Goal: Share content: Share content

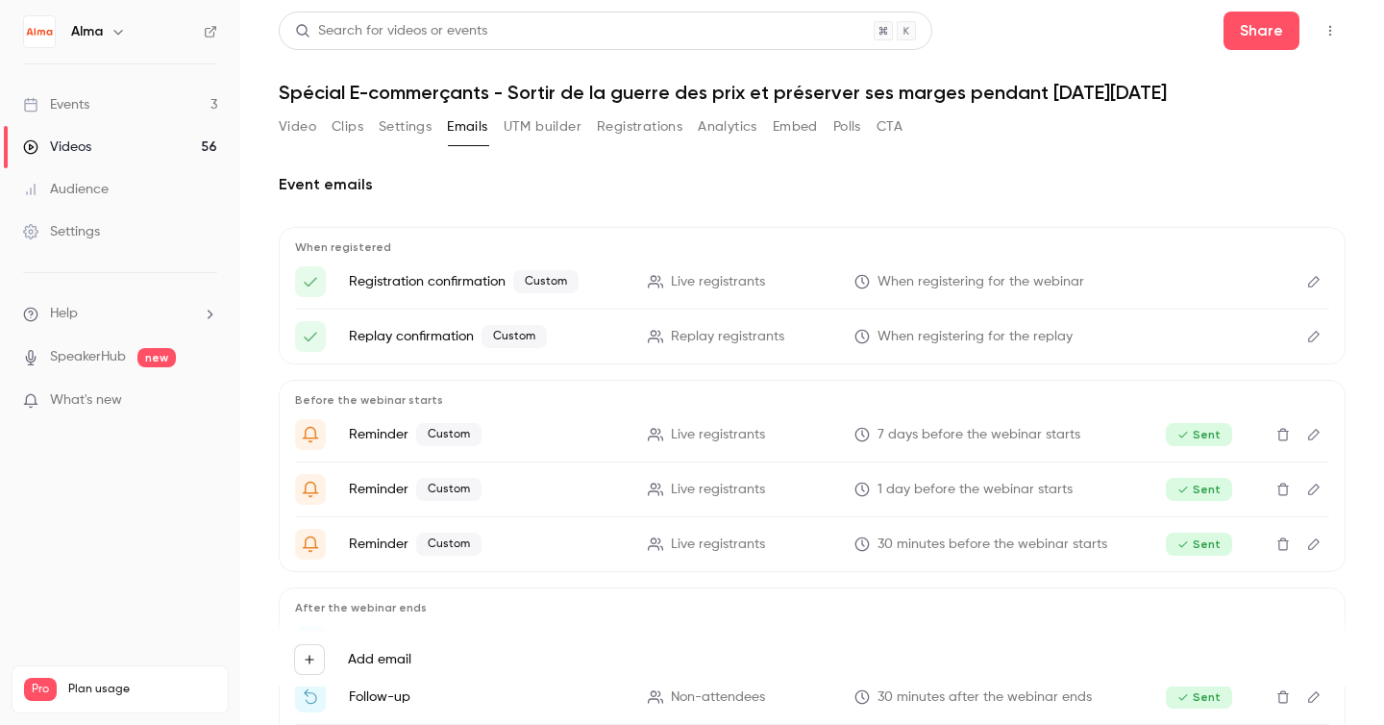
click at [740, 128] on button "Analytics" at bounding box center [728, 126] width 60 height 31
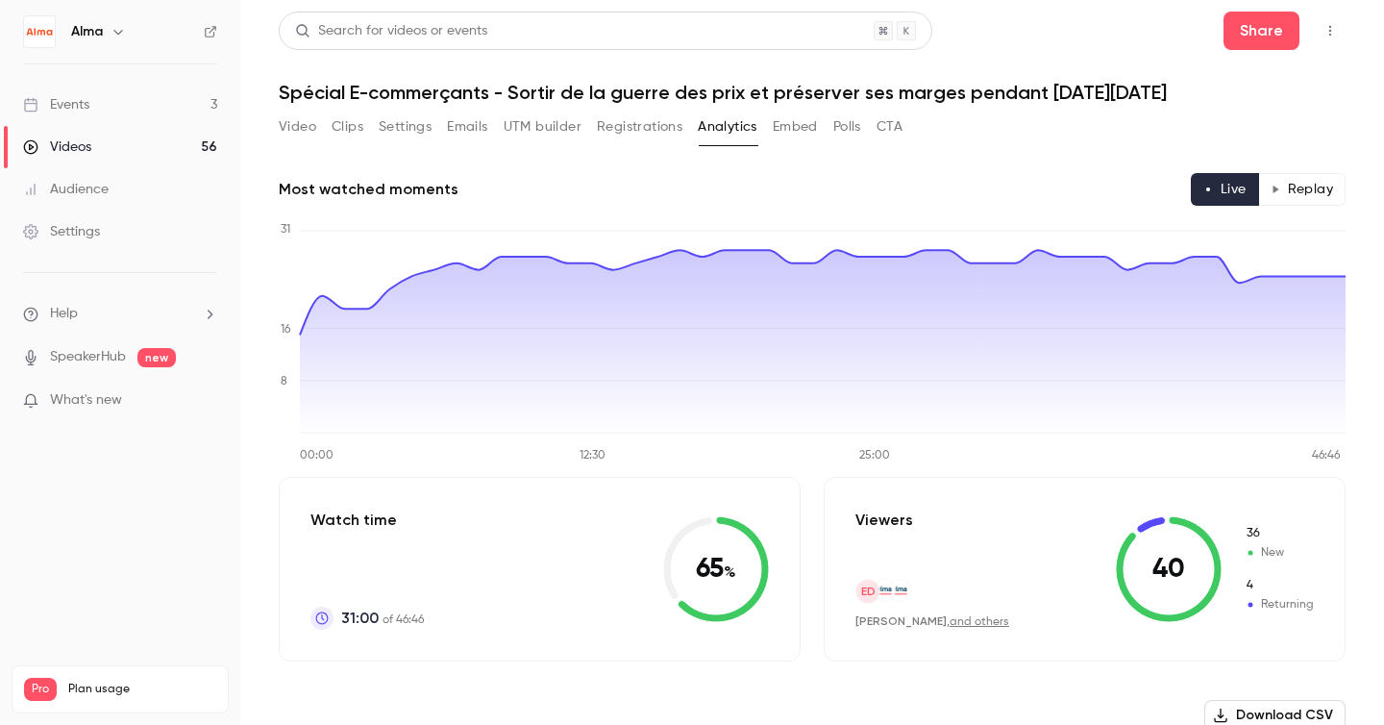
click at [1306, 194] on button "Replay" at bounding box center [1301, 189] width 87 height 33
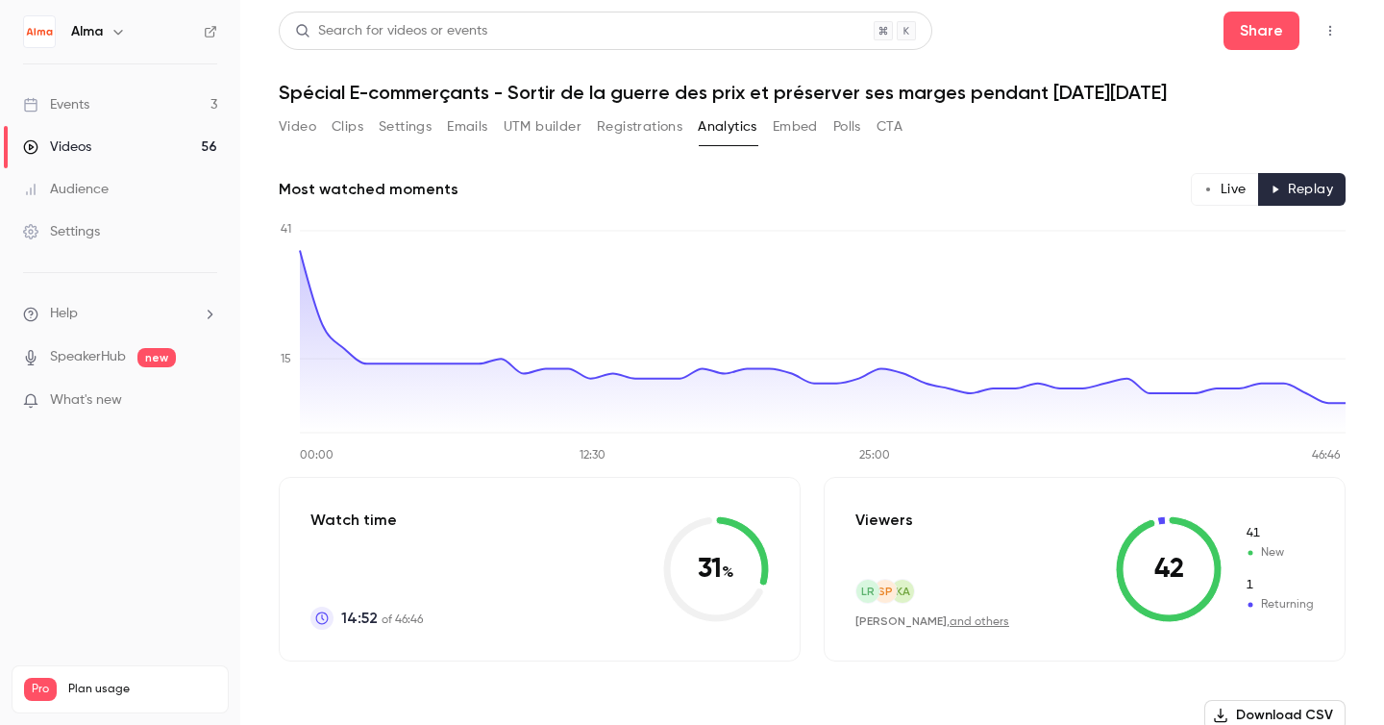
click at [1219, 186] on button "Live" at bounding box center [1225, 189] width 68 height 33
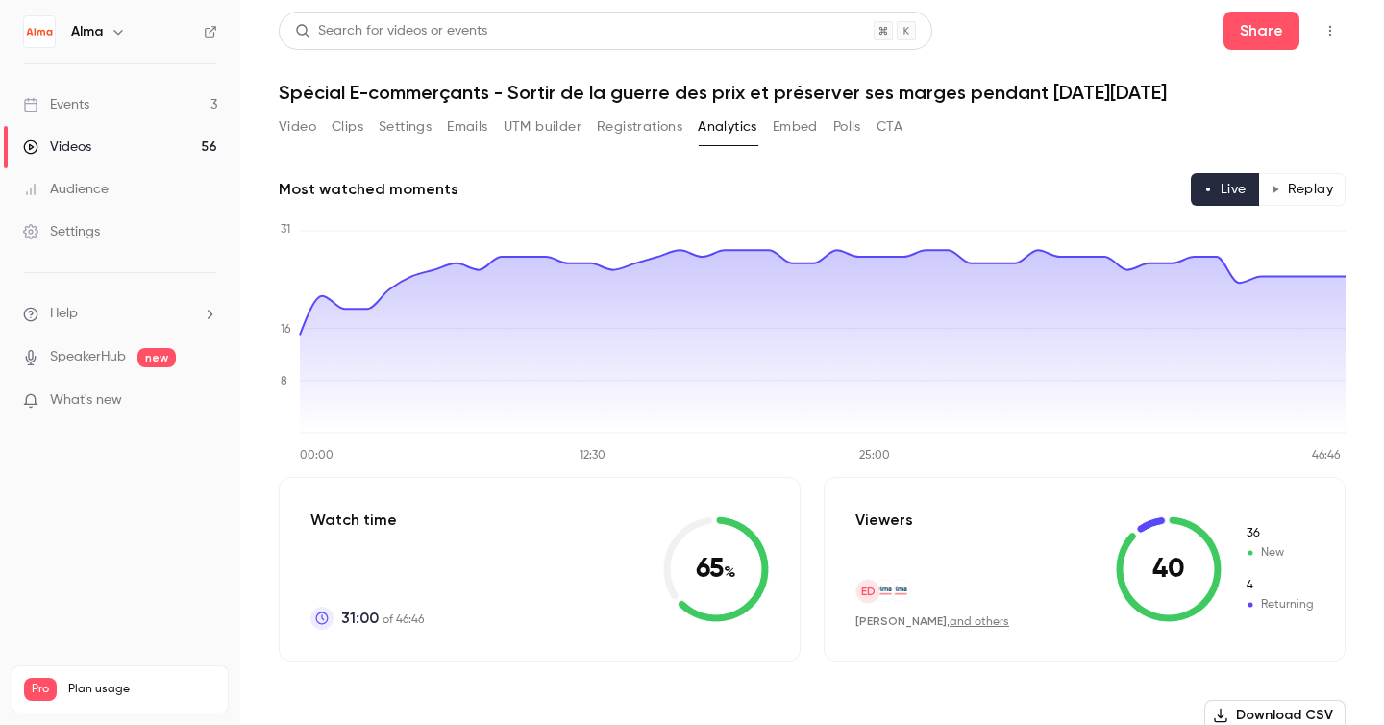
click at [1291, 186] on button "Replay" at bounding box center [1301, 189] width 87 height 33
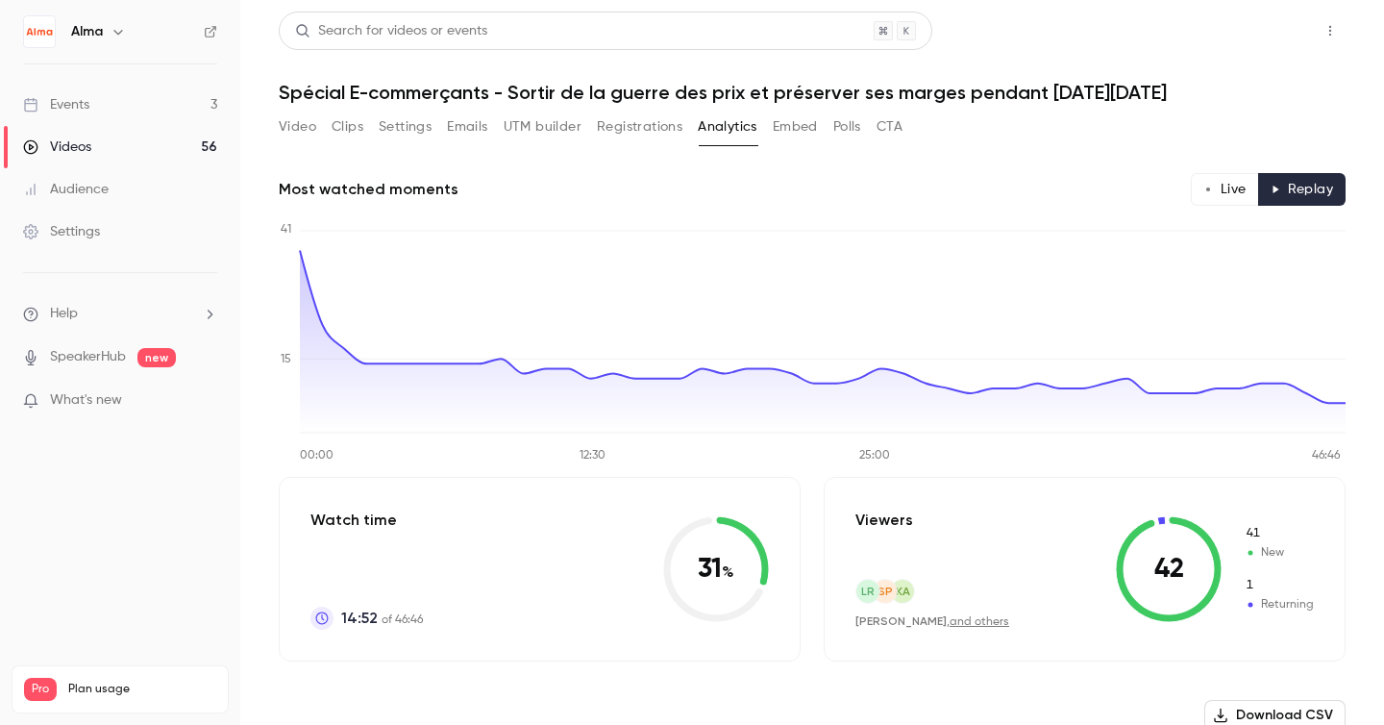
click at [1271, 39] on button "Share" at bounding box center [1262, 31] width 76 height 38
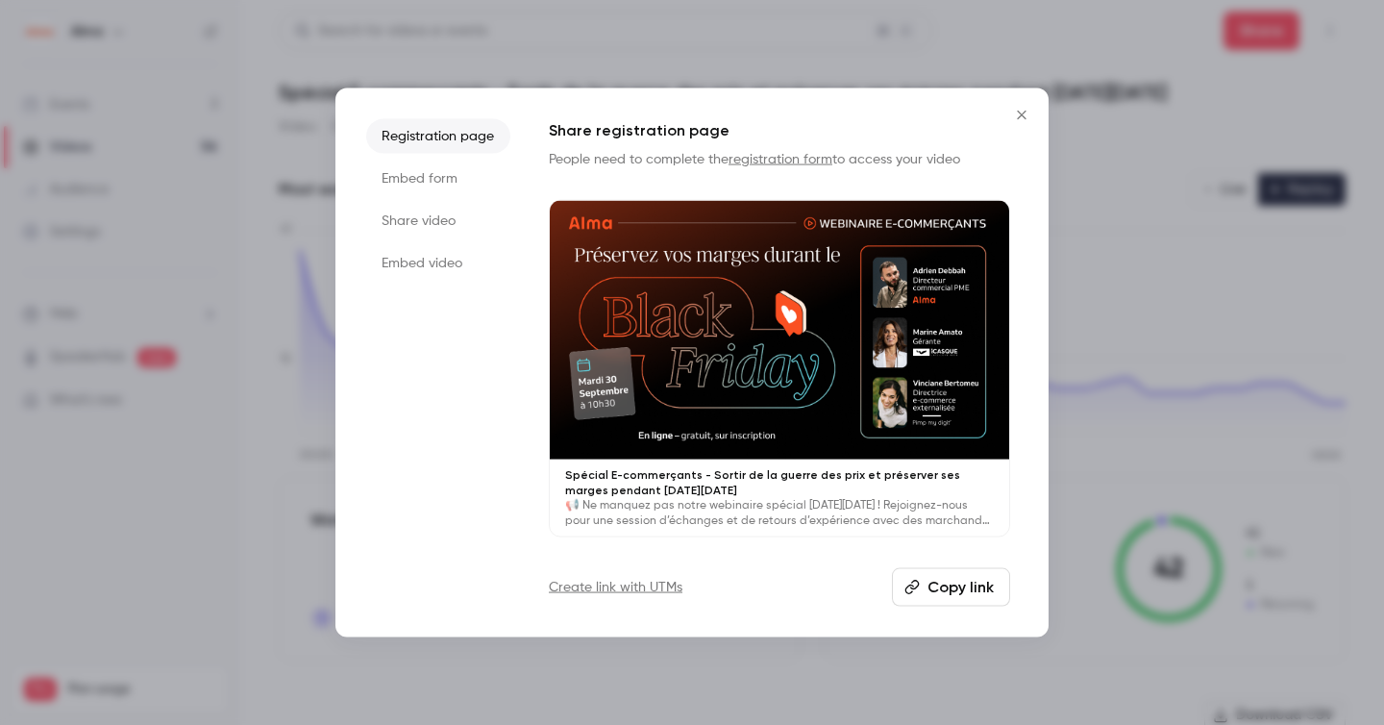
click at [944, 588] on button "Copy link" at bounding box center [951, 586] width 118 height 38
click at [1022, 115] on icon "Close" at bounding box center [1021, 115] width 9 height 9
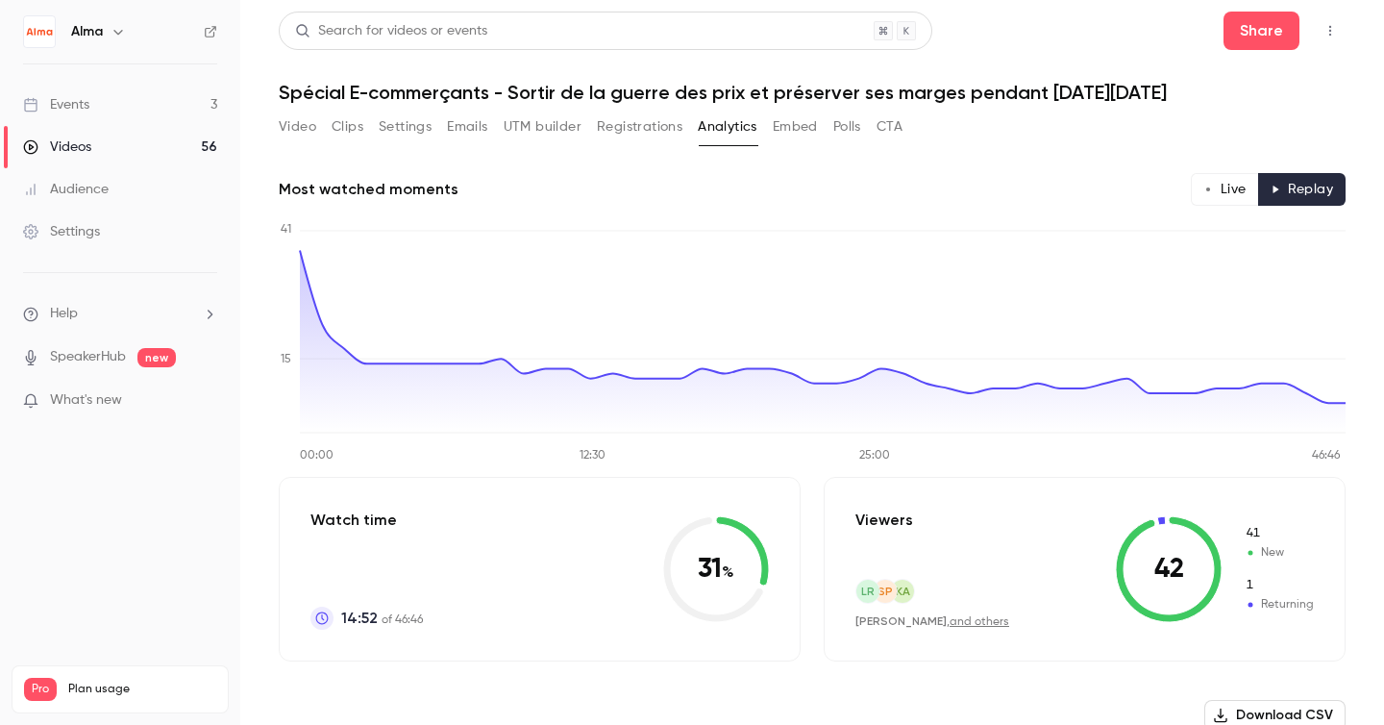
click at [287, 135] on button "Video" at bounding box center [297, 126] width 37 height 31
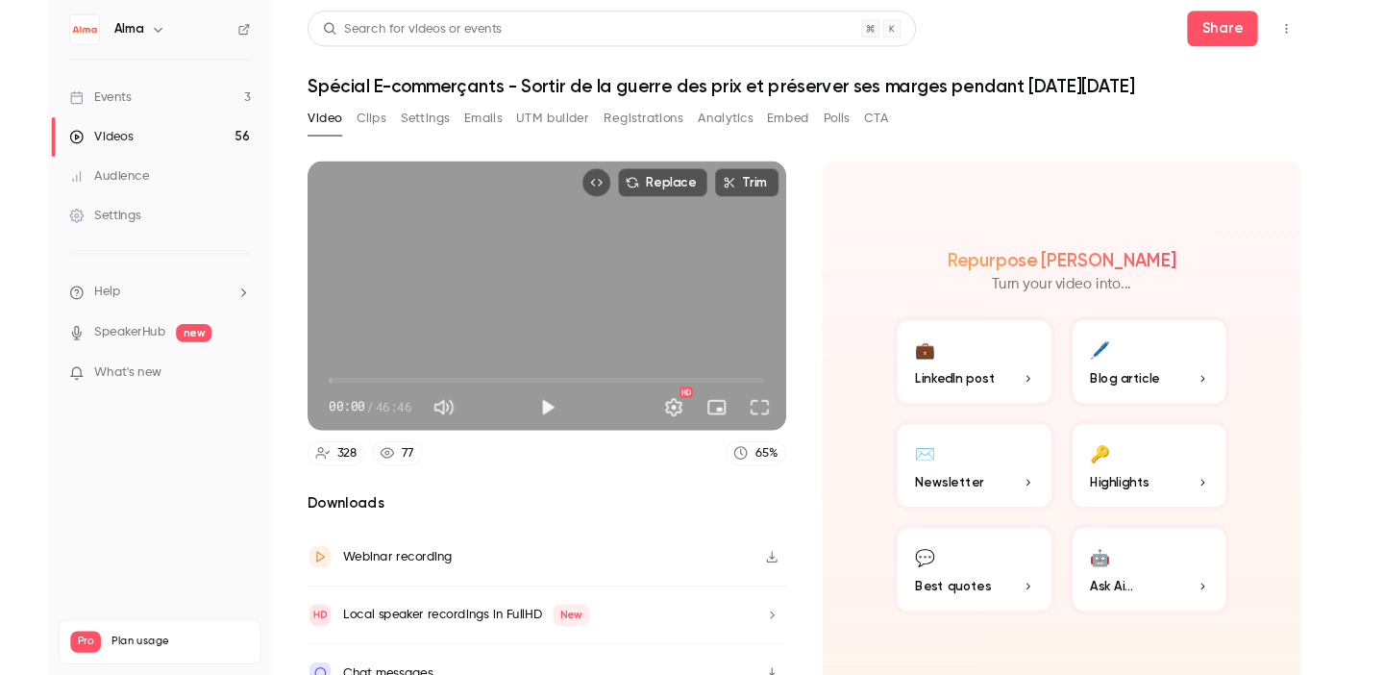
scroll to position [29, 0]
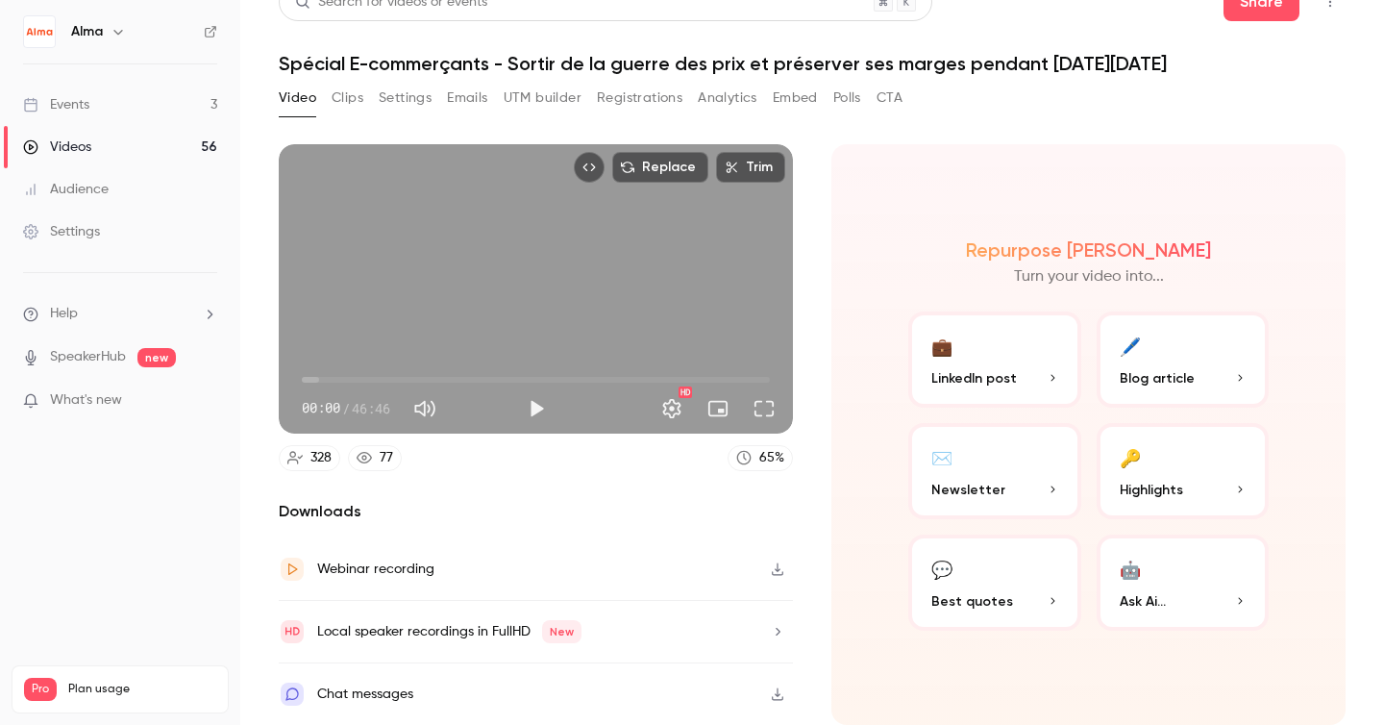
click at [1019, 354] on button "💼 LinkedIn post" at bounding box center [994, 359] width 173 height 96
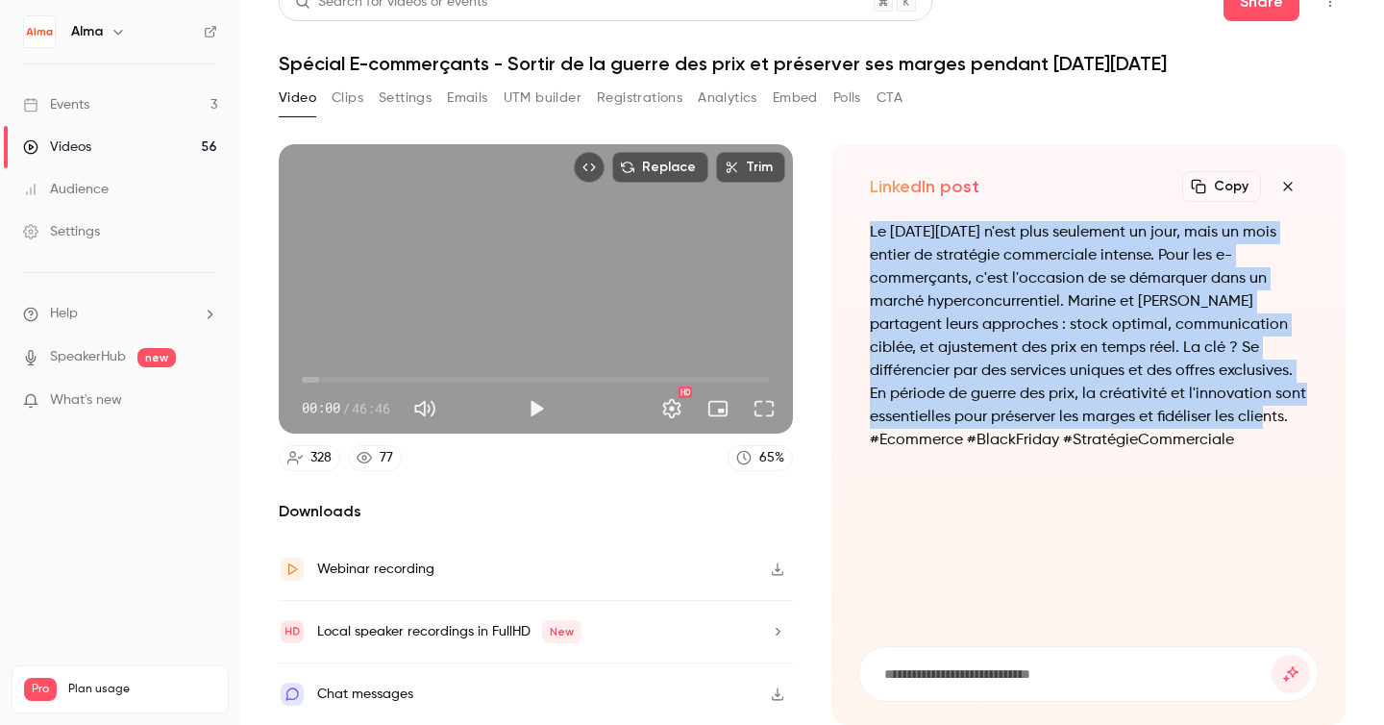
drag, startPoint x: 871, startPoint y: 231, endPoint x: 1206, endPoint y: 414, distance: 382.4
click at [1206, 414] on p "Le [DATE][DATE] n'est plus seulement un jour, mais un mois entier de stratégie …" at bounding box center [1088, 336] width 437 height 231
copy p "Le [DATE][DATE] n'est plus seulement un jour, mais un mois entier de stratégie …"
